Goal: Task Accomplishment & Management: Use online tool/utility

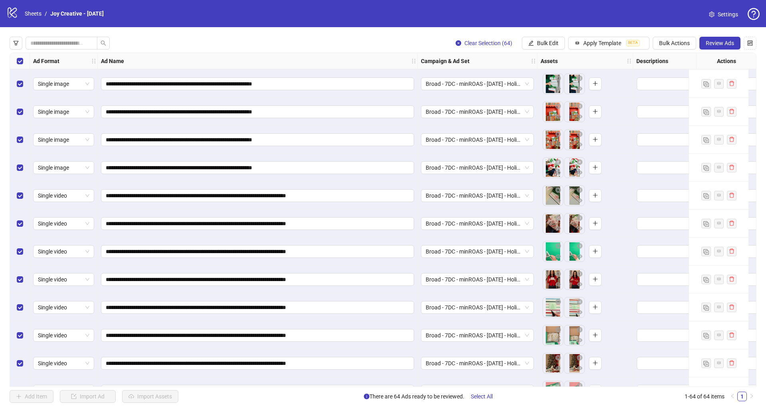
scroll to position [1406, 0]
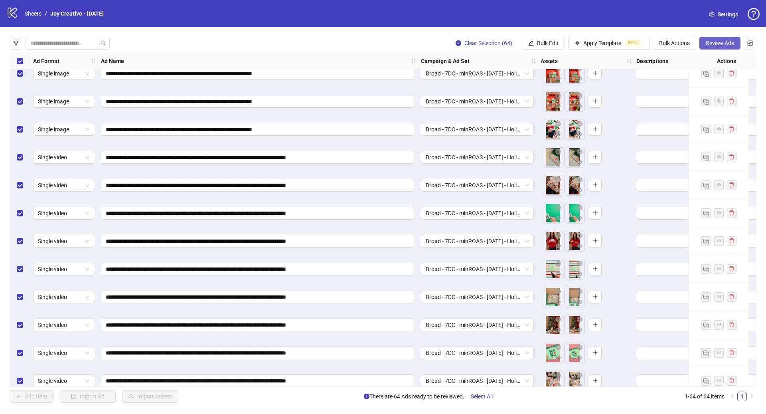
click at [726, 45] on span "Review Ads" at bounding box center [720, 43] width 28 height 6
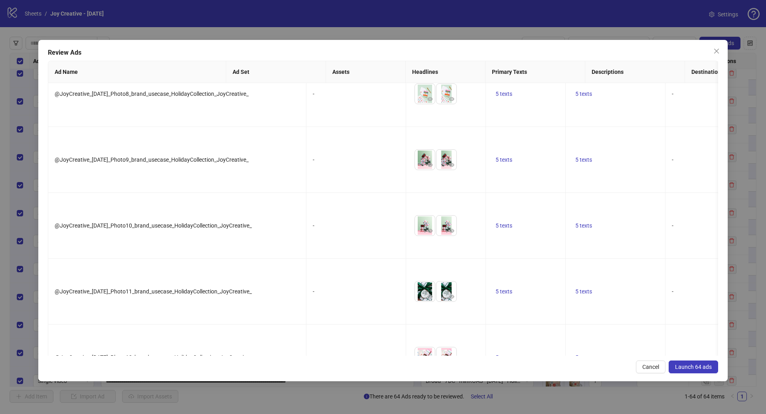
scroll to position [990, 0]
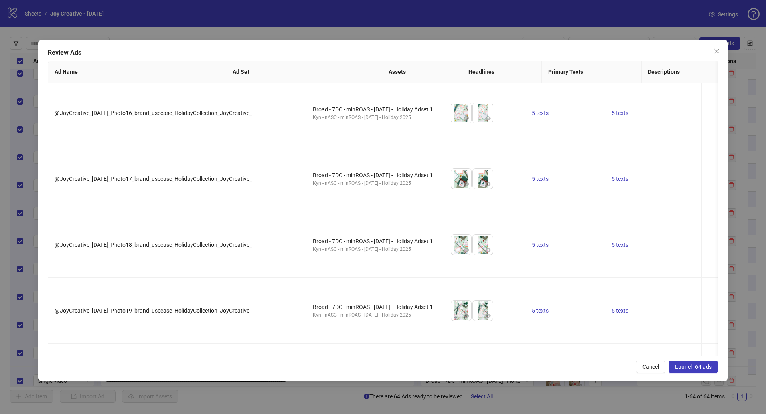
click at [689, 368] on span "Launch 64 ads" at bounding box center [693, 366] width 37 height 6
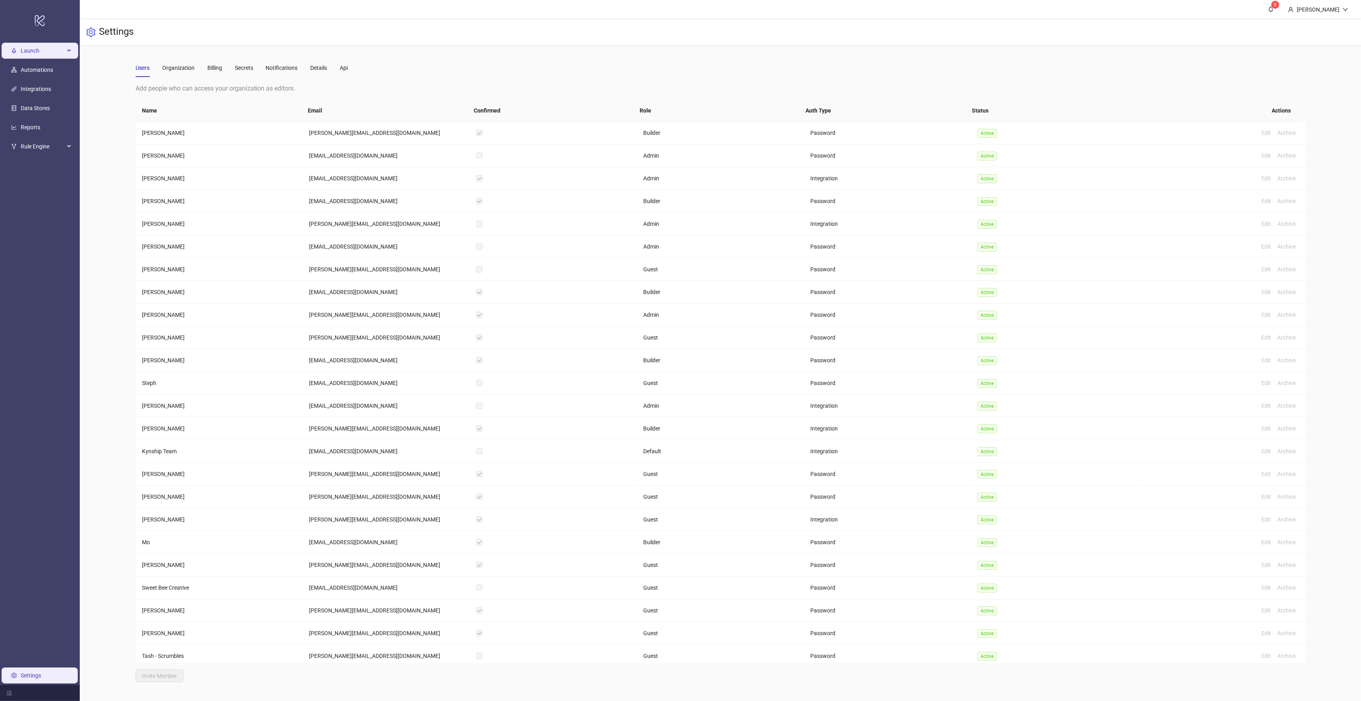
click at [38, 46] on span "Launch" at bounding box center [43, 51] width 44 height 16
click at [43, 67] on link "Sheets" at bounding box center [38, 70] width 17 height 6
